Goal: Task Accomplishment & Management: Use online tool/utility

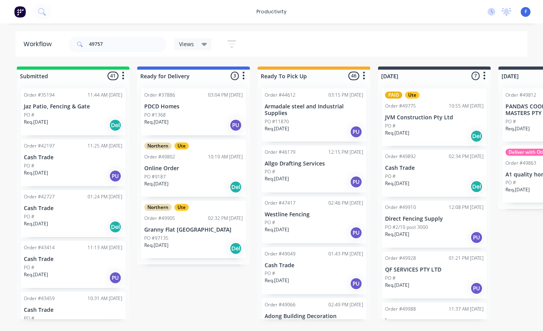
scroll to position [20, 423]
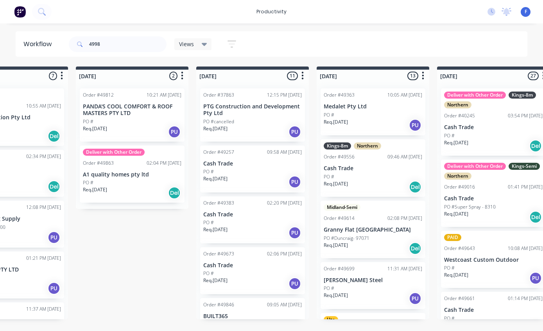
type input "49988"
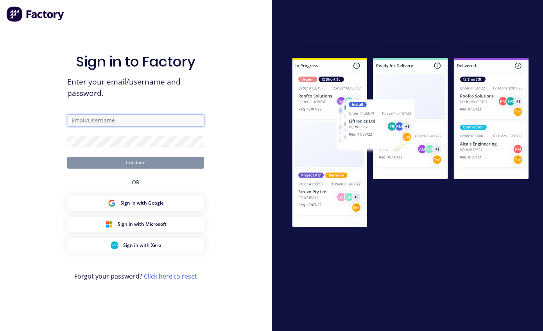
click at [152, 120] on input "text" at bounding box center [135, 121] width 137 height 12
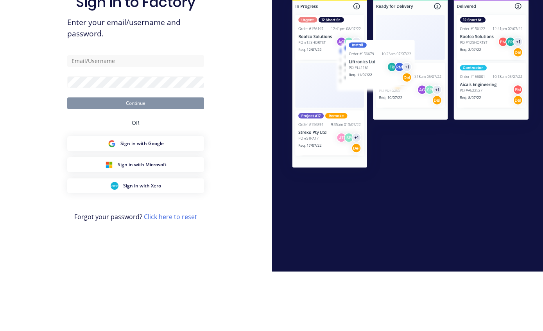
click at [236, 59] on div "Sign in to Factory Enter your email/username and password. Continue OR Sign in …" at bounding box center [136, 165] width 272 height 331
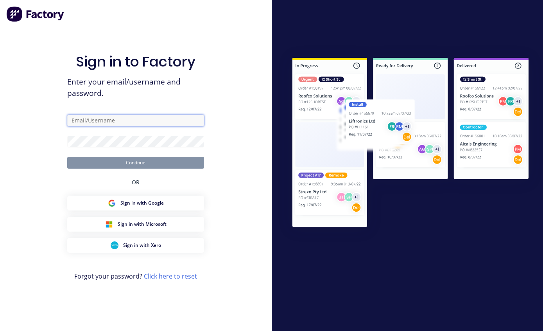
click at [151, 115] on input "text" at bounding box center [135, 121] width 137 height 12
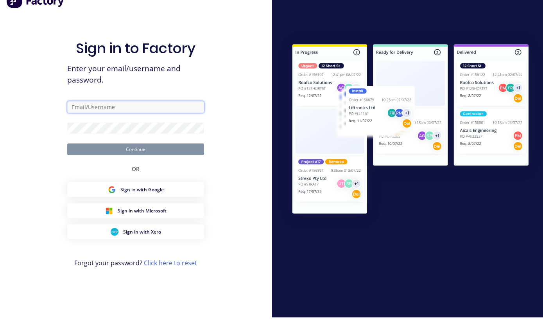
click at [136, 126] on input "text" at bounding box center [135, 121] width 137 height 12
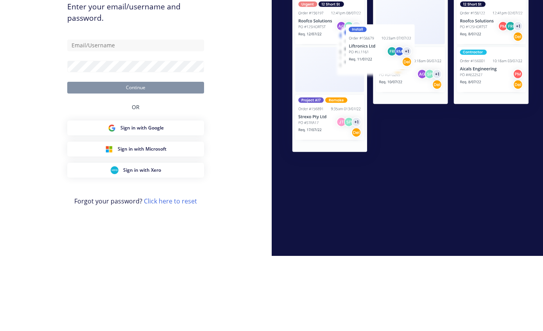
scroll to position [31, 0]
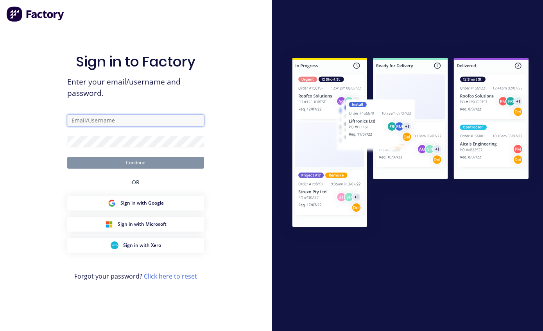
type input "[EMAIL_ADDRESS][DOMAIN_NAME]"
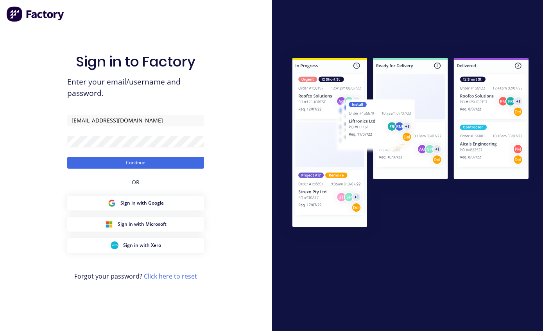
click at [160, 157] on button "Continue" at bounding box center [135, 163] width 137 height 12
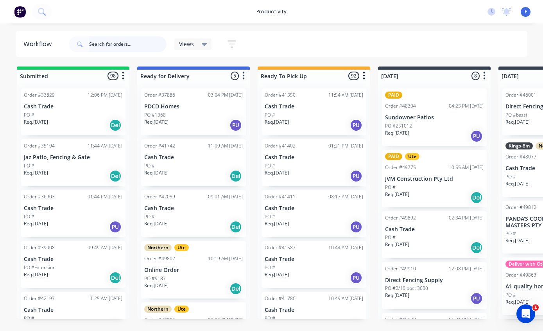
click at [98, 43] on input "text" at bounding box center [127, 44] width 77 height 16
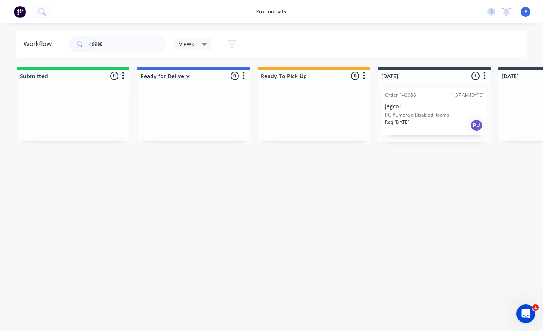
click at [419, 95] on div "Order #49988 11:37 AM [DATE] Jagcor PO #Emerald Disabled Rooms Req. [DATE] PU" at bounding box center [434, 111] width 105 height 47
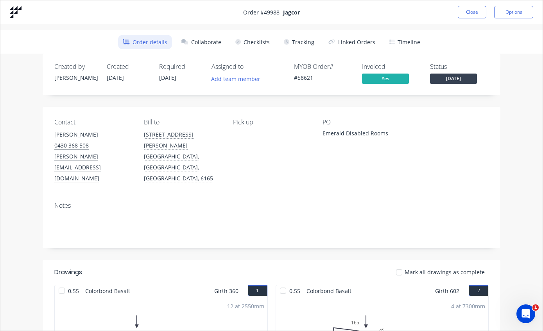
click at [300, 39] on button "Tracking" at bounding box center [299, 42] width 40 height 14
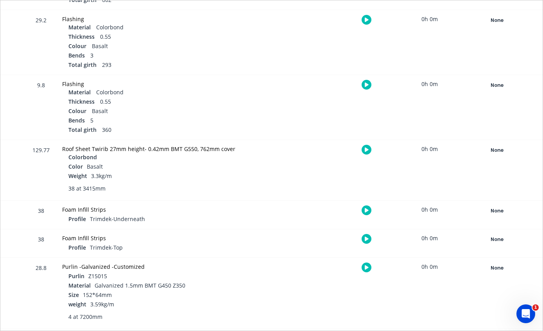
scroll to position [330, 0]
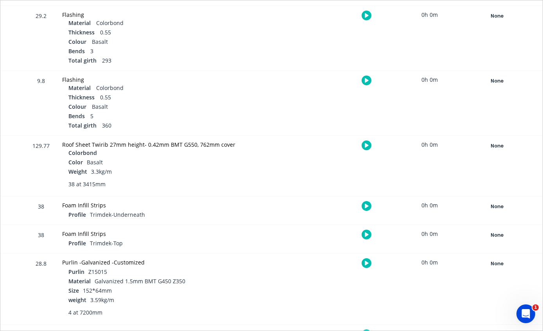
click at [497, 145] on div "None" at bounding box center [497, 146] width 56 height 10
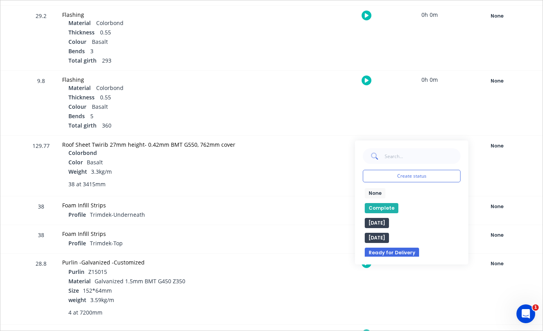
click at [384, 209] on button "Complete" at bounding box center [382, 208] width 34 height 10
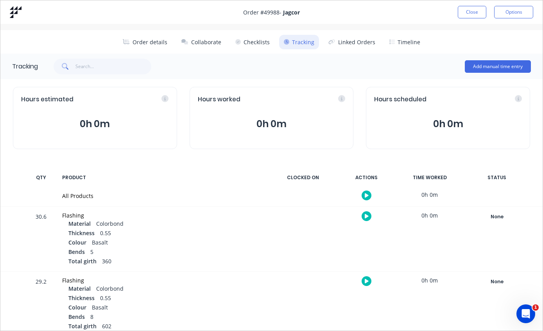
scroll to position [0, 0]
click at [471, 13] on button "Close" at bounding box center [472, 12] width 29 height 13
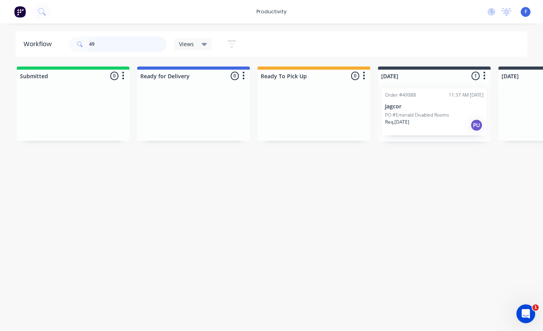
type input "4"
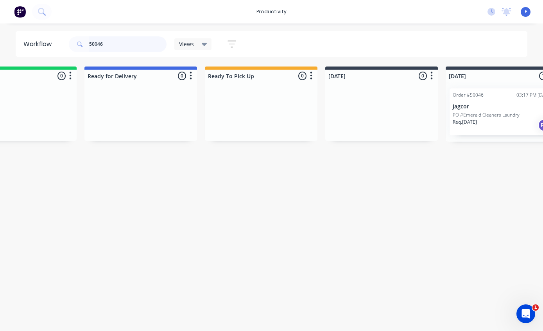
scroll to position [16, 102]
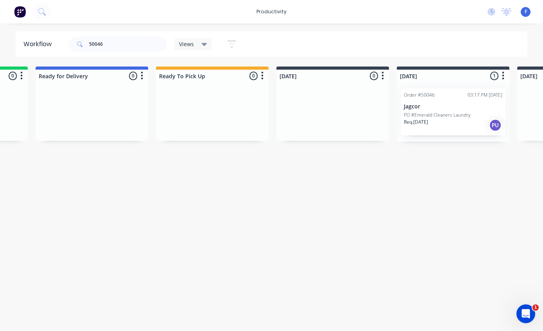
click at [439, 103] on p "Jagcor" at bounding box center [453, 106] width 99 height 7
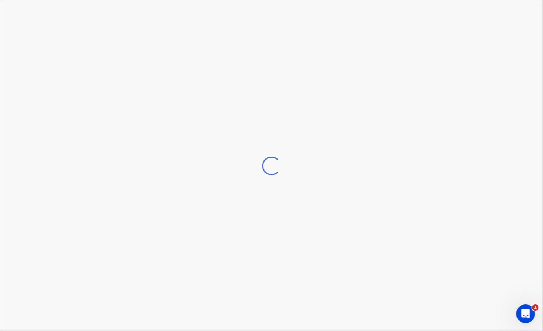
scroll to position [16, 102]
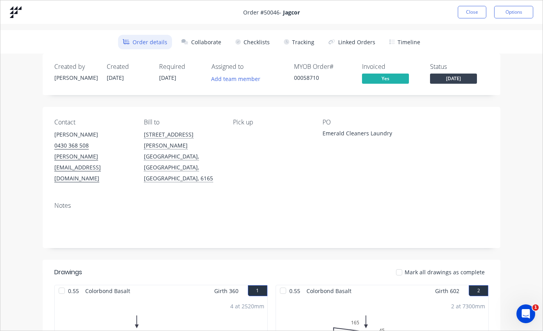
click at [300, 38] on button "Tracking" at bounding box center [299, 42] width 40 height 14
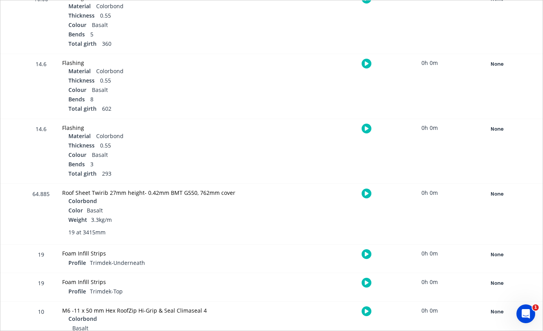
scroll to position [257, 0]
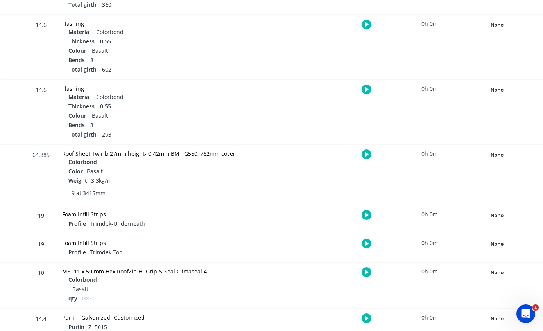
click at [500, 151] on div "None" at bounding box center [497, 155] width 56 height 10
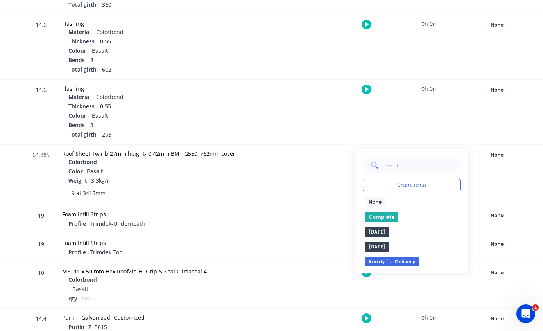
click at [380, 216] on button "Complete" at bounding box center [382, 217] width 34 height 10
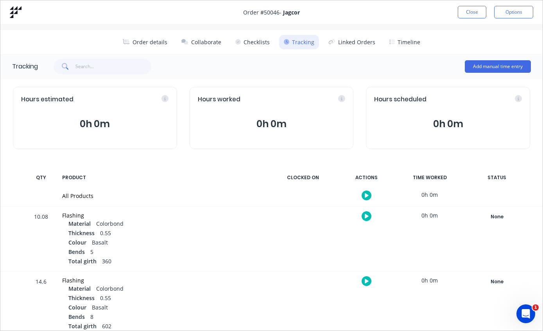
scroll to position [0, 0]
click at [472, 11] on button "Close" at bounding box center [472, 12] width 29 height 13
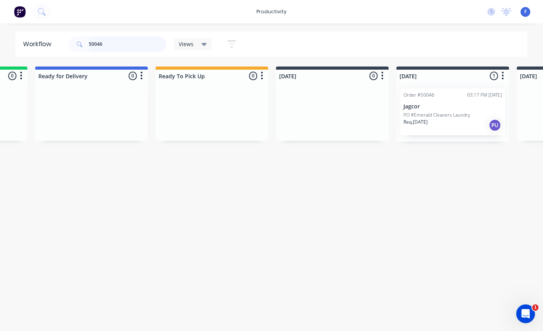
click at [132, 49] on input "50046" at bounding box center [127, 44] width 77 height 16
type input "5"
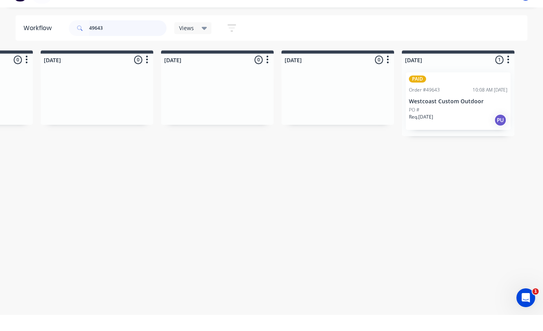
scroll to position [16, 459]
click at [454, 88] on div "PAID Order #49643 10:08 AM [DATE] Westcoast Custom Outdoor PO # Req. [DATE] PU" at bounding box center [456, 116] width 105 height 57
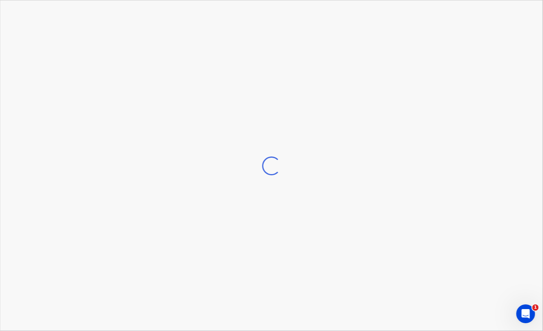
scroll to position [16, 460]
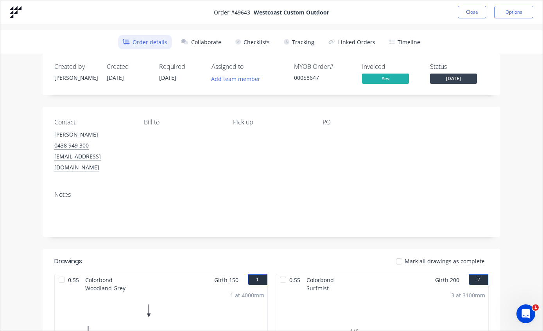
click at [305, 39] on button "Tracking" at bounding box center [299, 42] width 40 height 14
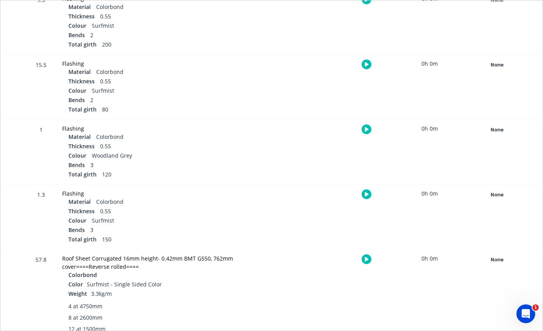
scroll to position [281, 0]
click at [496, 257] on div "None" at bounding box center [497, 260] width 56 height 10
click at [382, 318] on button "Complete" at bounding box center [382, 322] width 34 height 10
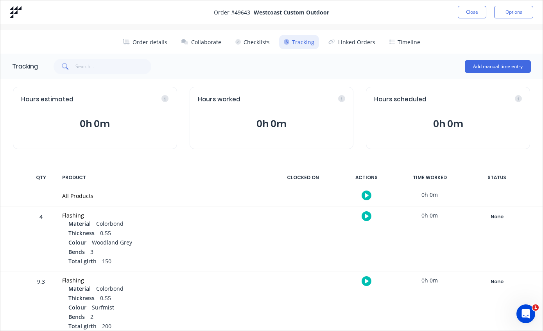
scroll to position [0, 0]
click at [473, 9] on button "Close" at bounding box center [472, 12] width 29 height 13
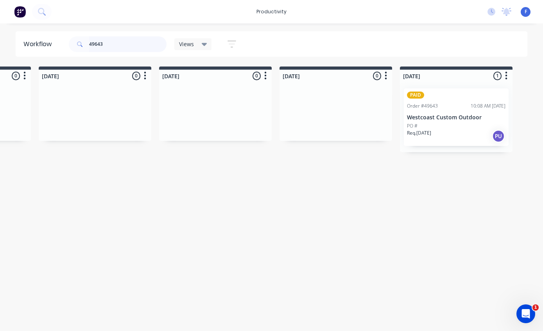
scroll to position [16, 459]
click at [127, 47] on input "49643" at bounding box center [127, 44] width 77 height 16
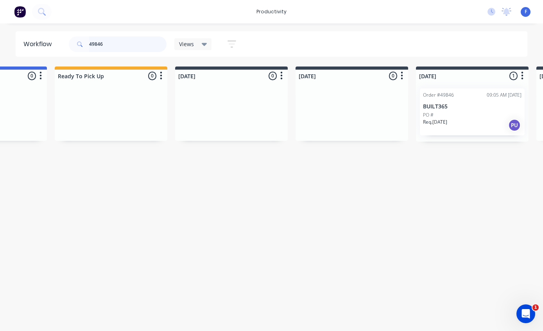
scroll to position [16, 221]
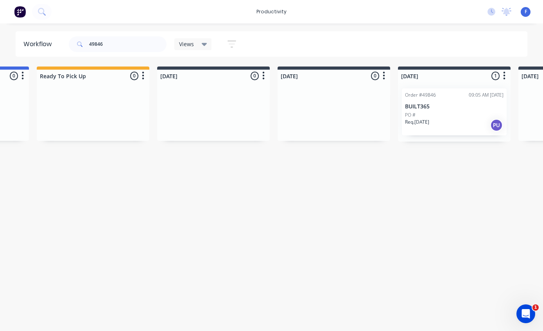
click at [443, 103] on p "BUILT365" at bounding box center [454, 106] width 99 height 7
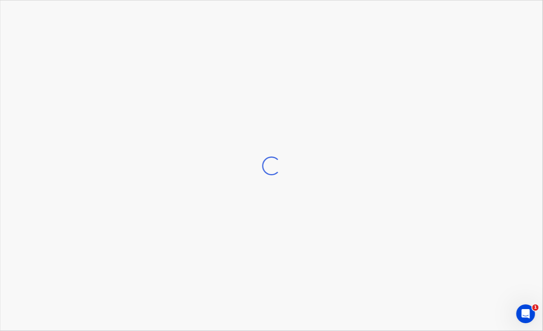
scroll to position [16, 221]
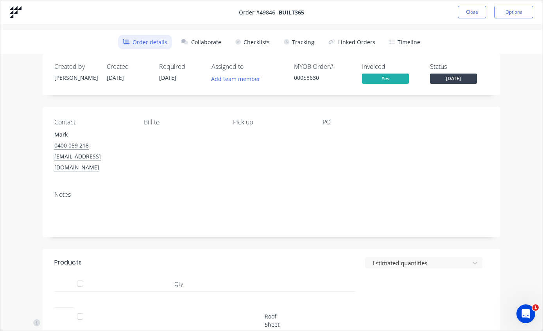
click at [301, 39] on button "Tracking" at bounding box center [299, 42] width 40 height 14
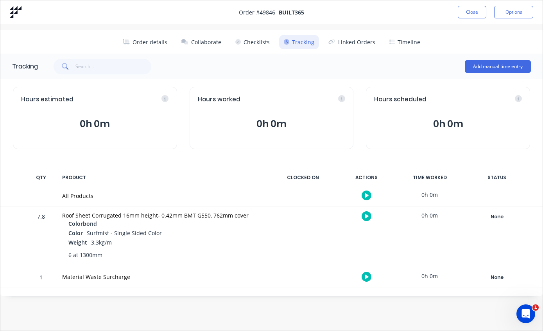
click at [498, 215] on div "None" at bounding box center [497, 217] width 56 height 10
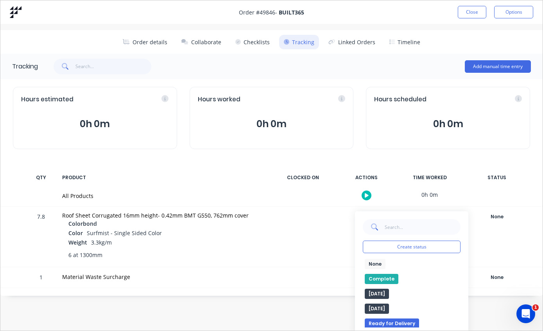
click at [378, 276] on button "Complete" at bounding box center [382, 279] width 34 height 10
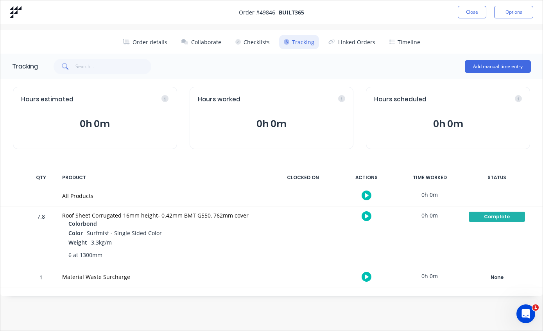
click at [470, 13] on button "Close" at bounding box center [472, 12] width 29 height 13
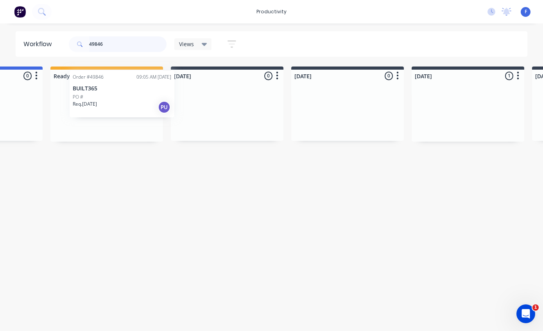
scroll to position [16, 203]
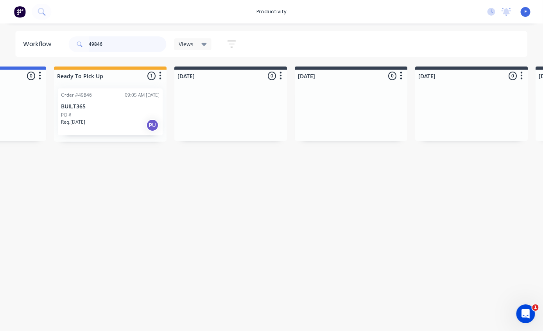
click at [127, 49] on input "49846" at bounding box center [127, 44] width 77 height 16
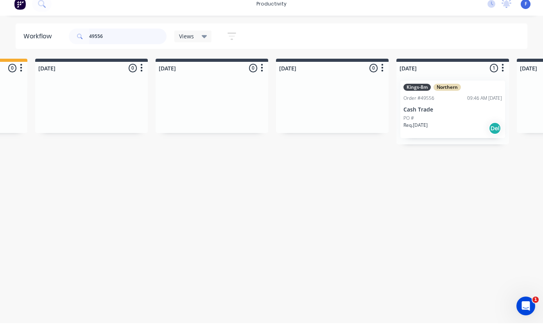
scroll to position [16, 359]
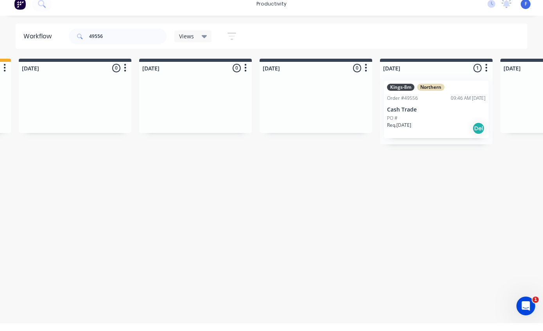
click at [431, 97] on div "Kings-8m Northern Order #49556 09:46 AM [DATE] Cash Trade PO # Req. [DATE] Del" at bounding box center [436, 116] width 105 height 57
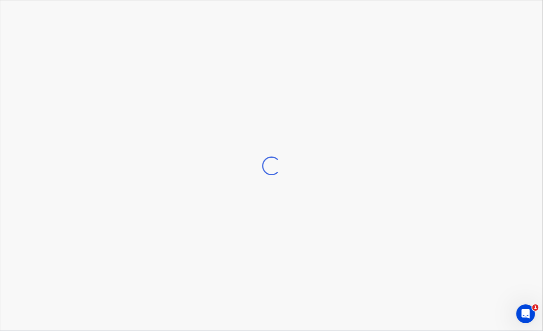
scroll to position [16, 360]
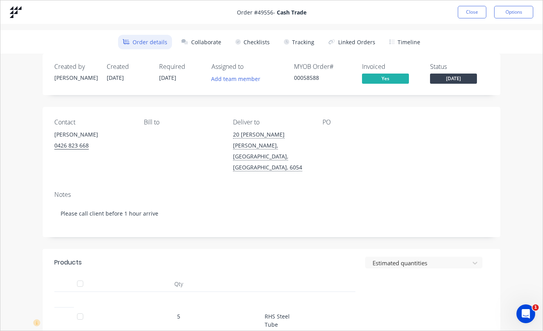
click at [301, 39] on button "Tracking" at bounding box center [299, 42] width 40 height 14
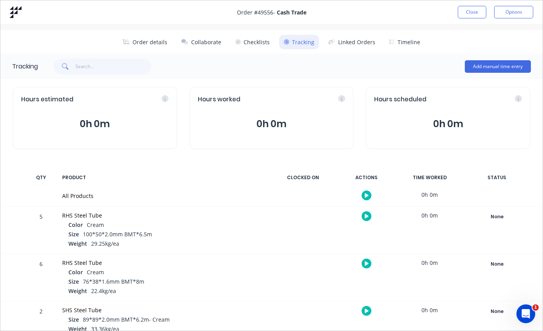
scroll to position [0, 0]
click at [475, 13] on button "Close" at bounding box center [472, 12] width 29 height 13
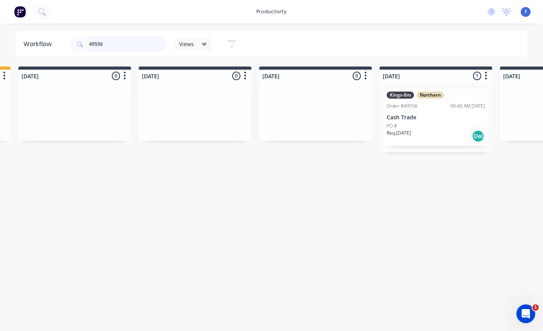
scroll to position [16, 359]
click at [129, 48] on input "49556" at bounding box center [127, 44] width 77 height 16
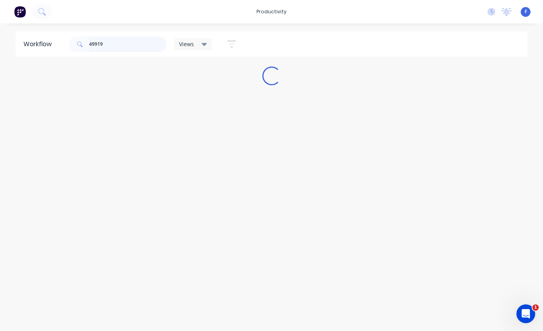
scroll to position [16, 0]
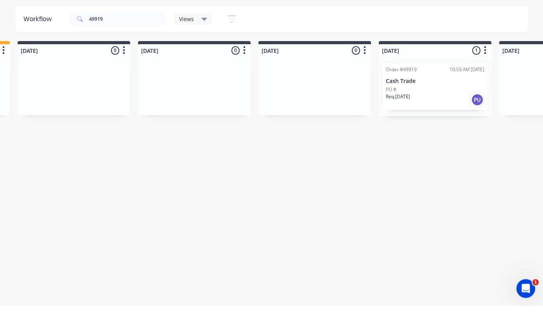
click at [432, 103] on p "Cash Trade" at bounding box center [435, 106] width 99 height 7
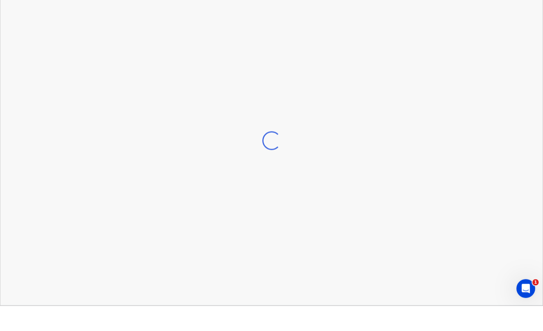
scroll to position [16, 361]
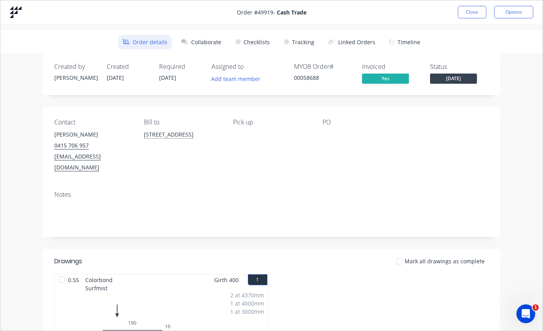
click at [297, 42] on button "Tracking" at bounding box center [299, 42] width 40 height 14
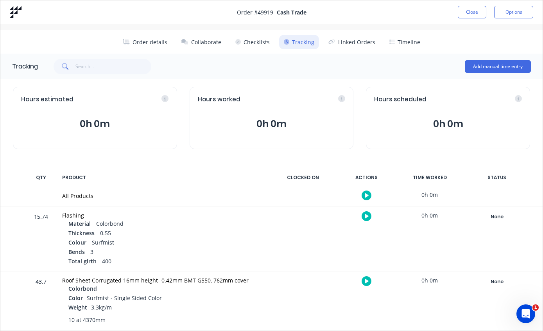
click at [501, 280] on div "None" at bounding box center [497, 281] width 56 height 10
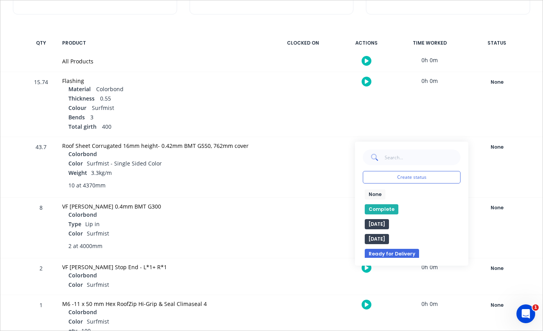
scroll to position [134, 0]
click at [382, 208] on button "Complete" at bounding box center [382, 210] width 34 height 10
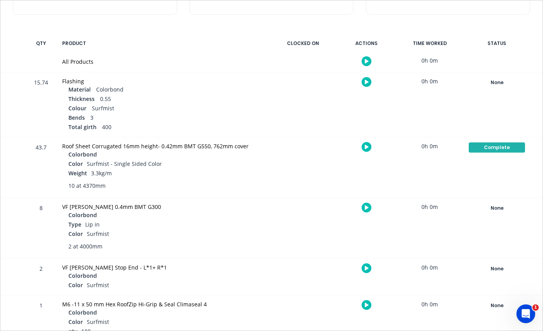
click at [383, 210] on div at bounding box center [366, 207] width 59 height 19
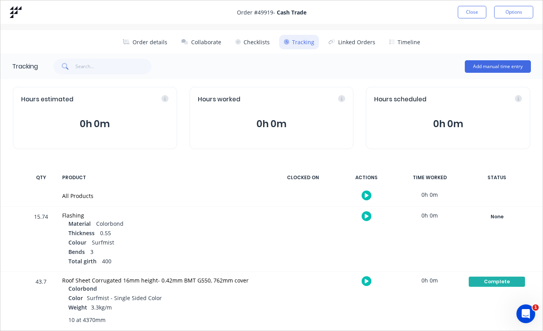
scroll to position [0, 0]
click at [470, 10] on button "Close" at bounding box center [472, 12] width 29 height 13
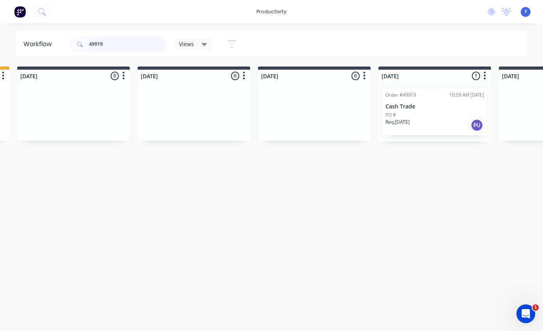
scroll to position [16, 361]
click at [133, 52] on input "49919" at bounding box center [127, 44] width 77 height 16
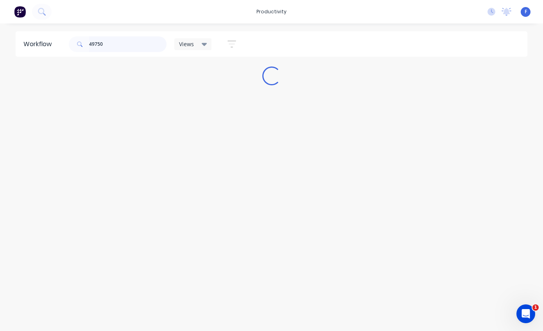
scroll to position [16, 0]
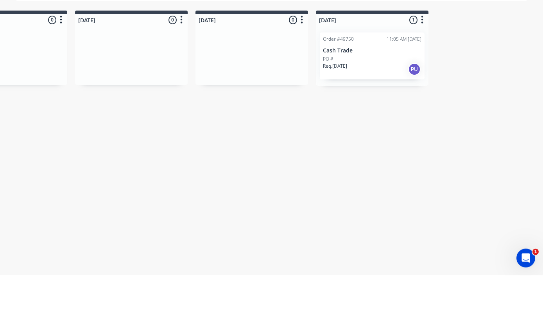
click at [372, 88] on div "Order #49750 11:05 AM [DATE] Cash Trade PO # Req. [DATE] PU" at bounding box center [372, 111] width 105 height 47
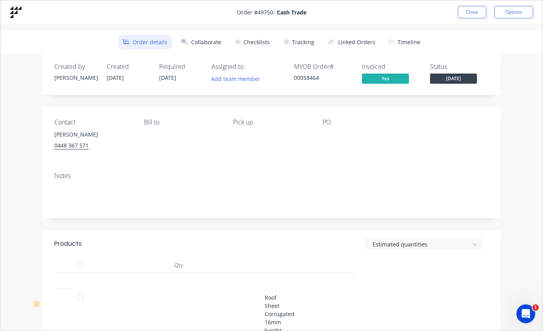
click at [298, 43] on button "Tracking" at bounding box center [299, 42] width 40 height 14
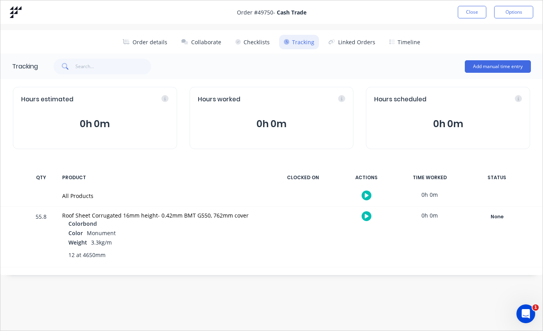
click at [462, 15] on button "Close" at bounding box center [472, 12] width 29 height 13
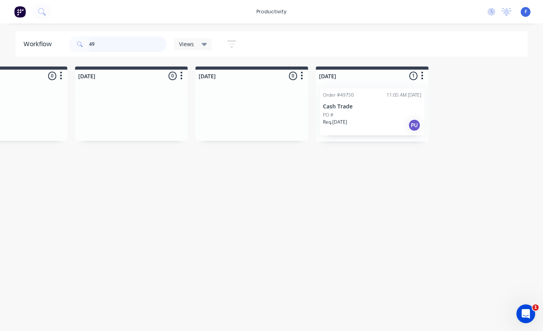
type input "4"
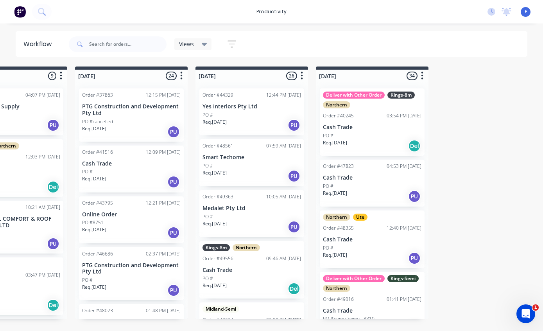
scroll to position [16, 0]
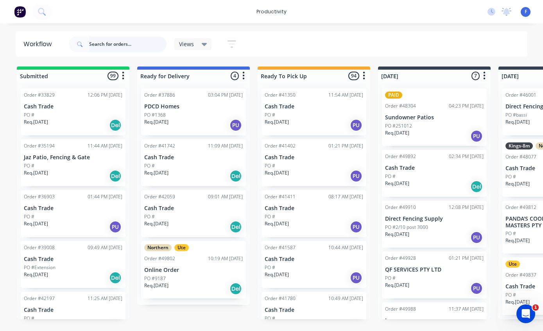
click at [131, 43] on input "text" at bounding box center [127, 44] width 77 height 16
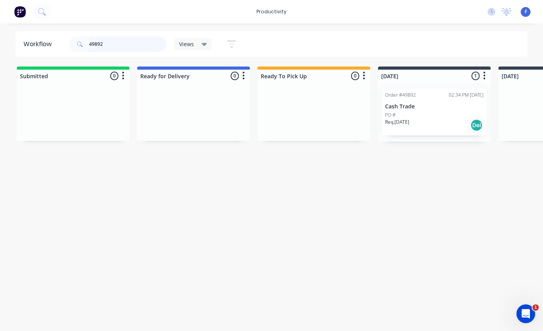
type input "49892"
click at [423, 111] on div "PO #" at bounding box center [434, 114] width 99 height 7
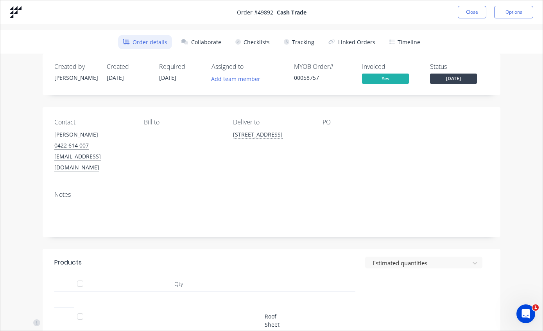
click at [302, 42] on button "Tracking" at bounding box center [299, 42] width 40 height 14
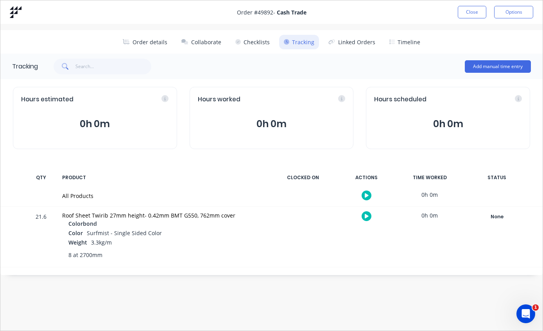
click at [499, 215] on div "None" at bounding box center [497, 217] width 56 height 10
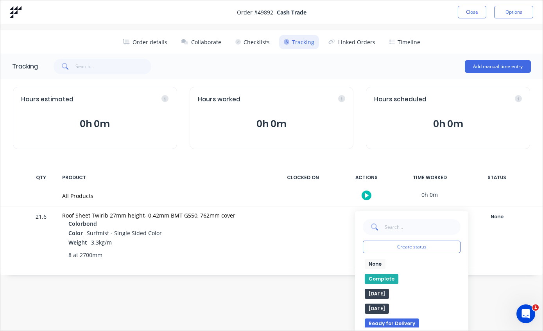
click at [386, 276] on button "Complete" at bounding box center [382, 279] width 34 height 10
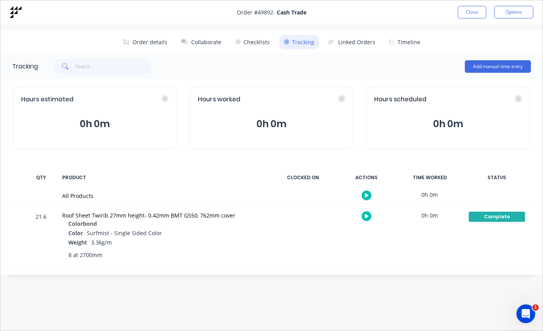
click at [474, 16] on button "Close" at bounding box center [472, 12] width 29 height 13
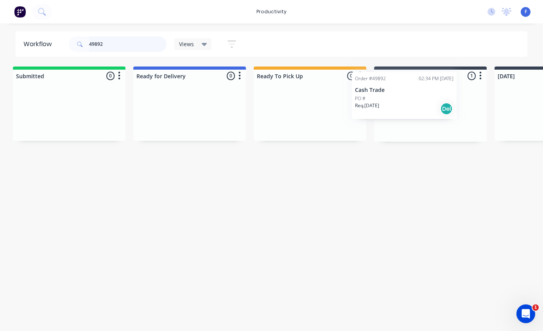
scroll to position [16, 5]
